Goal: Task Accomplishment & Management: Manage account settings

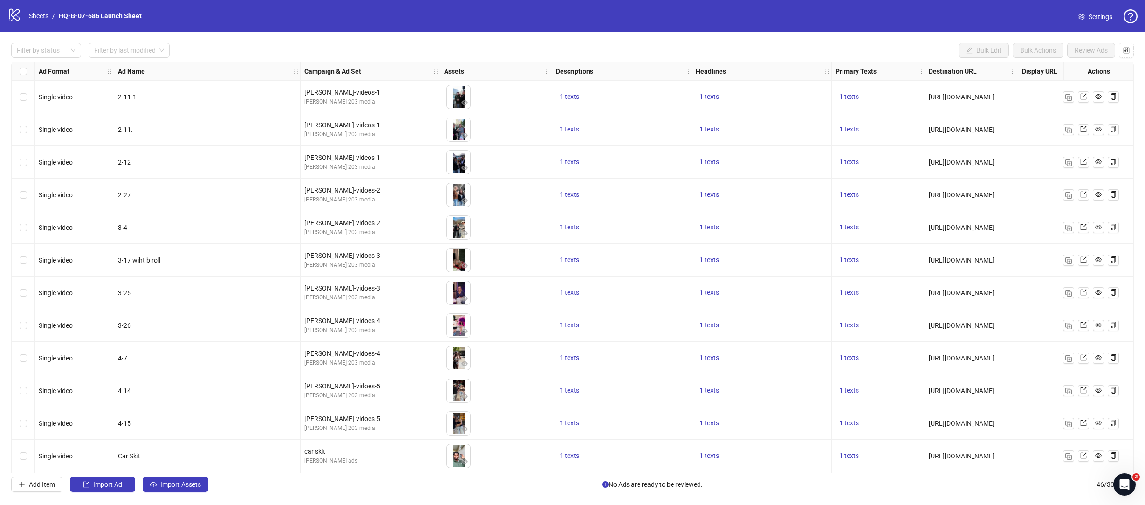
click at [18, 14] on icon at bounding box center [14, 15] width 11 height 12
click at [14, 17] on icon "logo/logo-mobile" at bounding box center [14, 14] width 14 height 14
click at [1100, 17] on span "Settings" at bounding box center [1100, 17] width 24 height 10
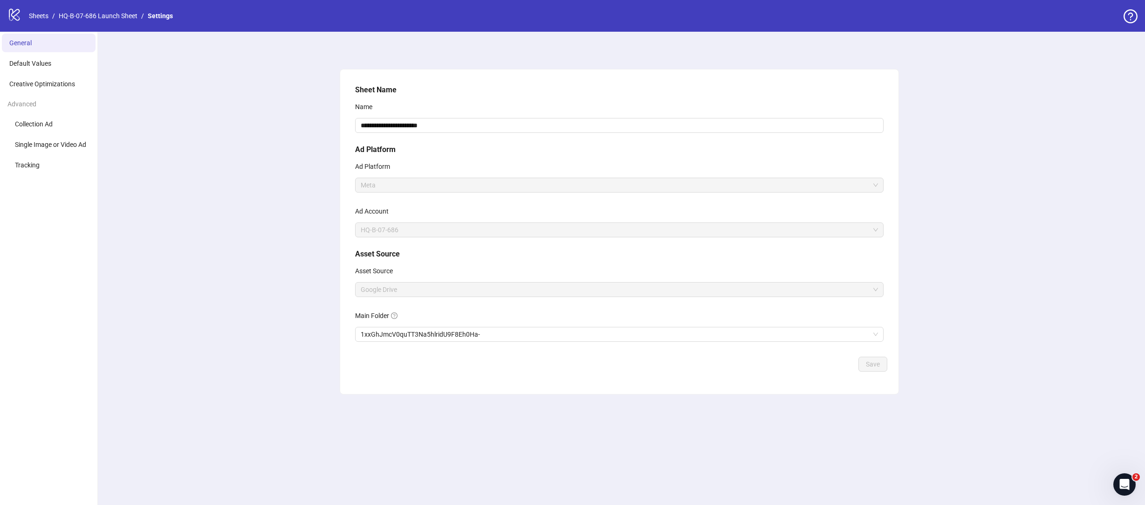
click at [26, 18] on nav "Sheets / HQ-B-07-686 Launch Sheet / Settings" at bounding box center [100, 16] width 151 height 10
click at [31, 18] on link "Sheets" at bounding box center [38, 16] width 23 height 10
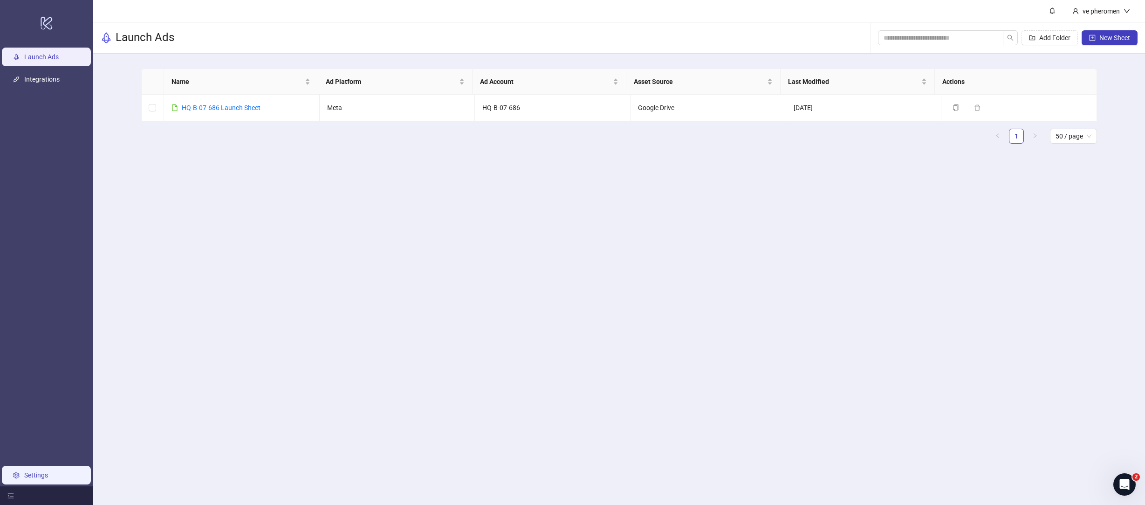
click at [35, 474] on link "Settings" at bounding box center [36, 474] width 24 height 7
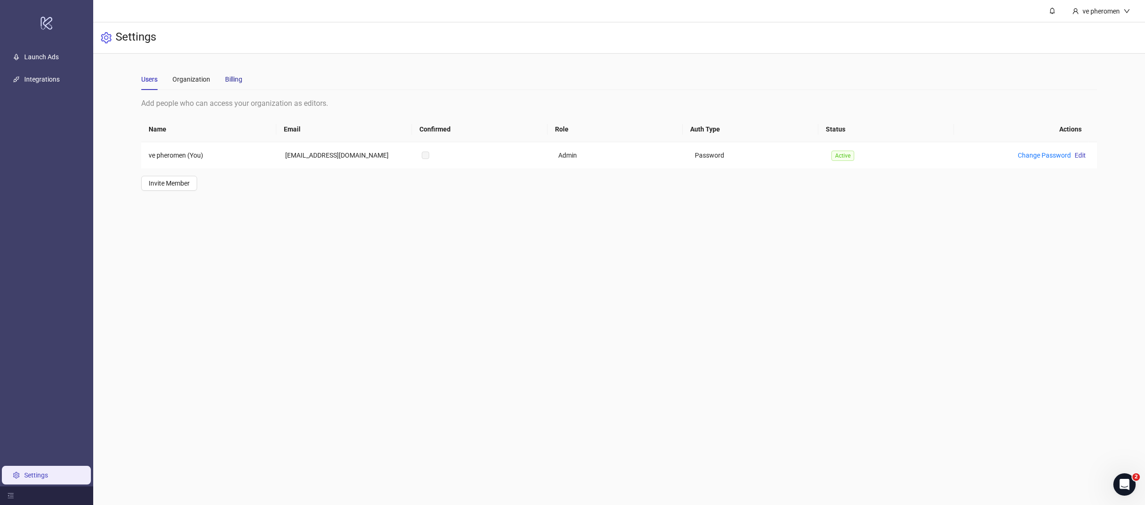
click at [226, 82] on div "Billing" at bounding box center [233, 79] width 17 height 10
